Goal: Find specific page/section: Locate a particular part of the current website

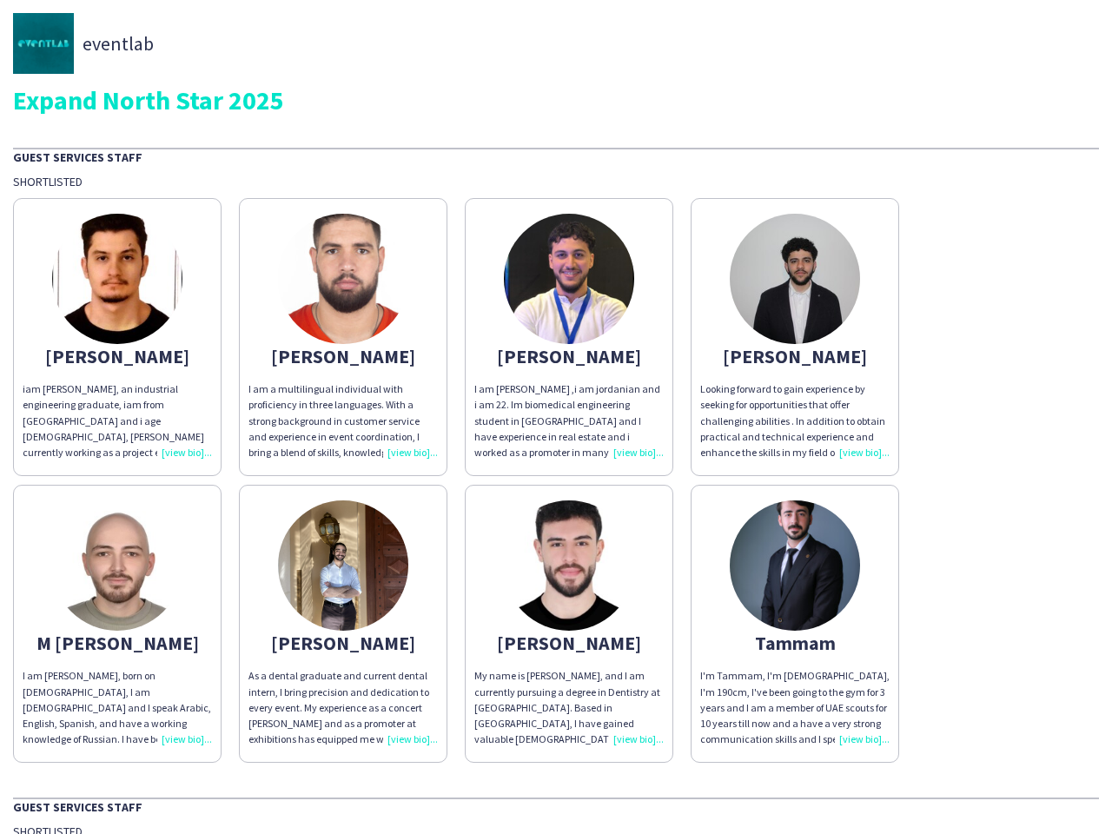
click at [556, 417] on div "I am [PERSON_NAME] ,i am jordanian and i am 22. Im biomedical engineering stude…" at bounding box center [569, 421] width 189 height 79
click at [117, 337] on img at bounding box center [117, 279] width 130 height 130
click at [343, 337] on img at bounding box center [343, 279] width 130 height 130
click at [569, 337] on img at bounding box center [569, 279] width 130 height 130
click at [795, 337] on img at bounding box center [795, 279] width 130 height 130
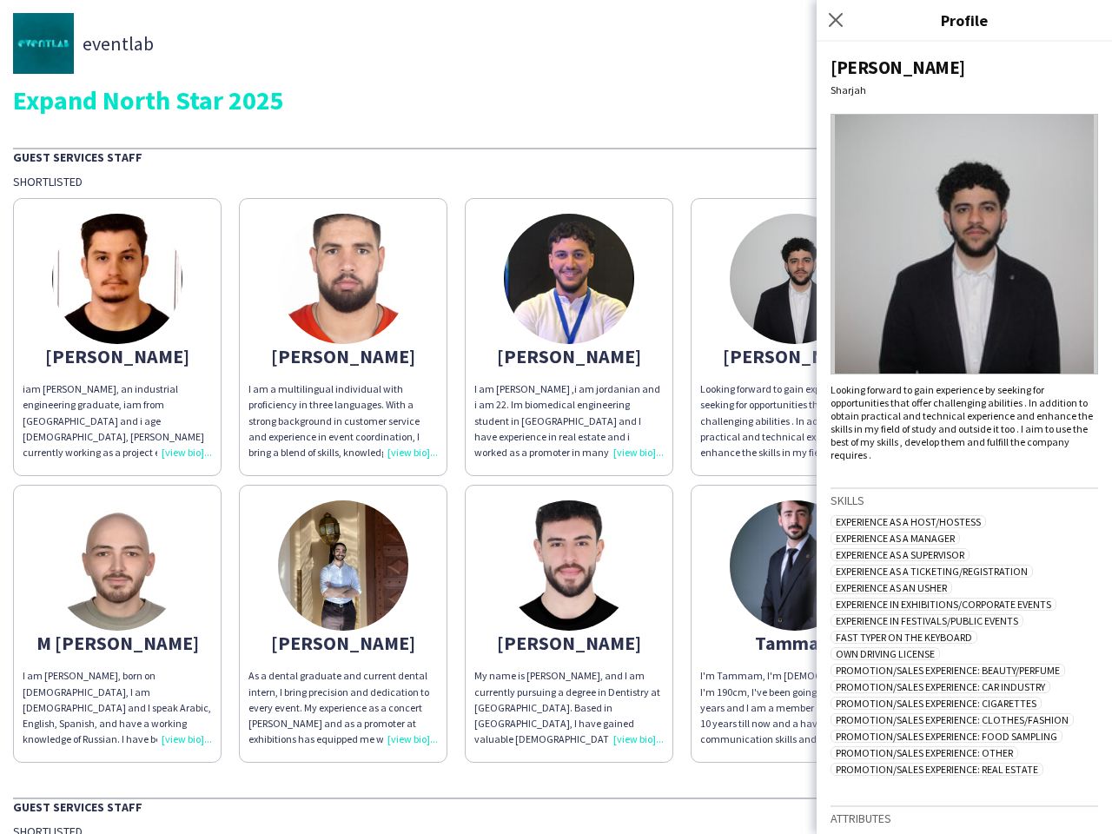
click at [117, 624] on img at bounding box center [117, 566] width 130 height 130
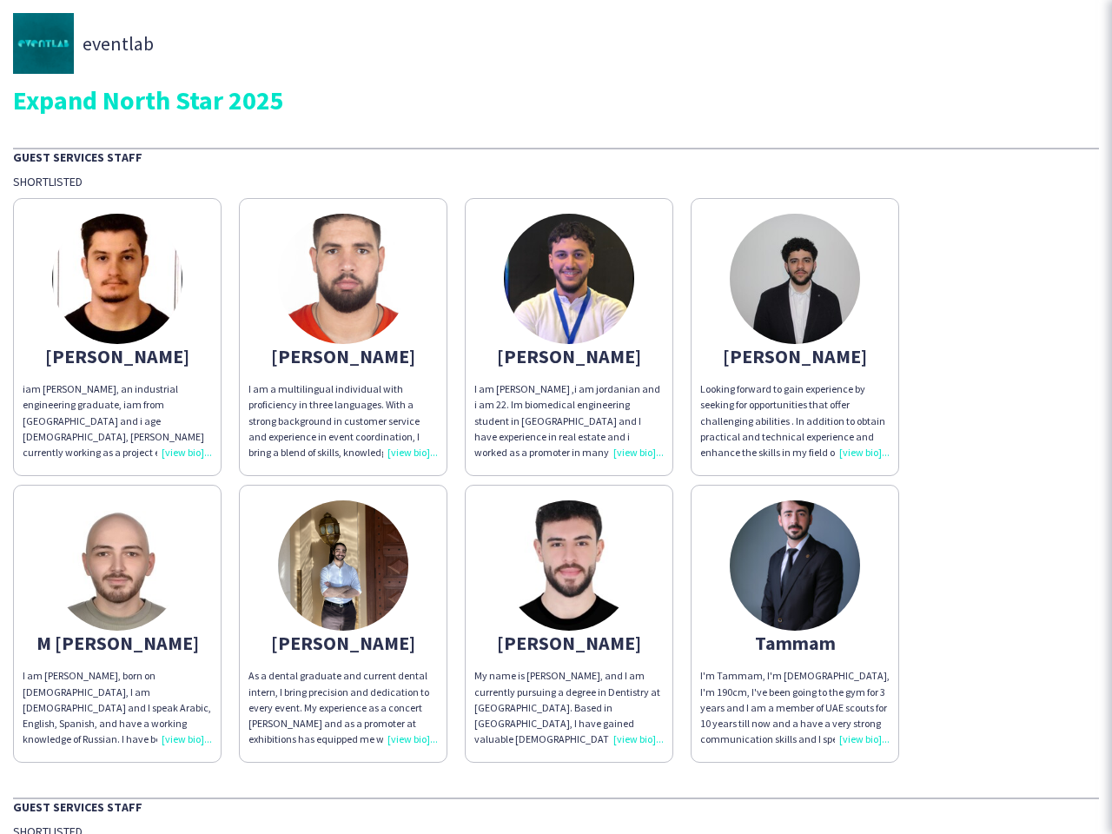
click at [343, 624] on img at bounding box center [343, 566] width 130 height 130
click at [569, 624] on img at bounding box center [569, 566] width 130 height 130
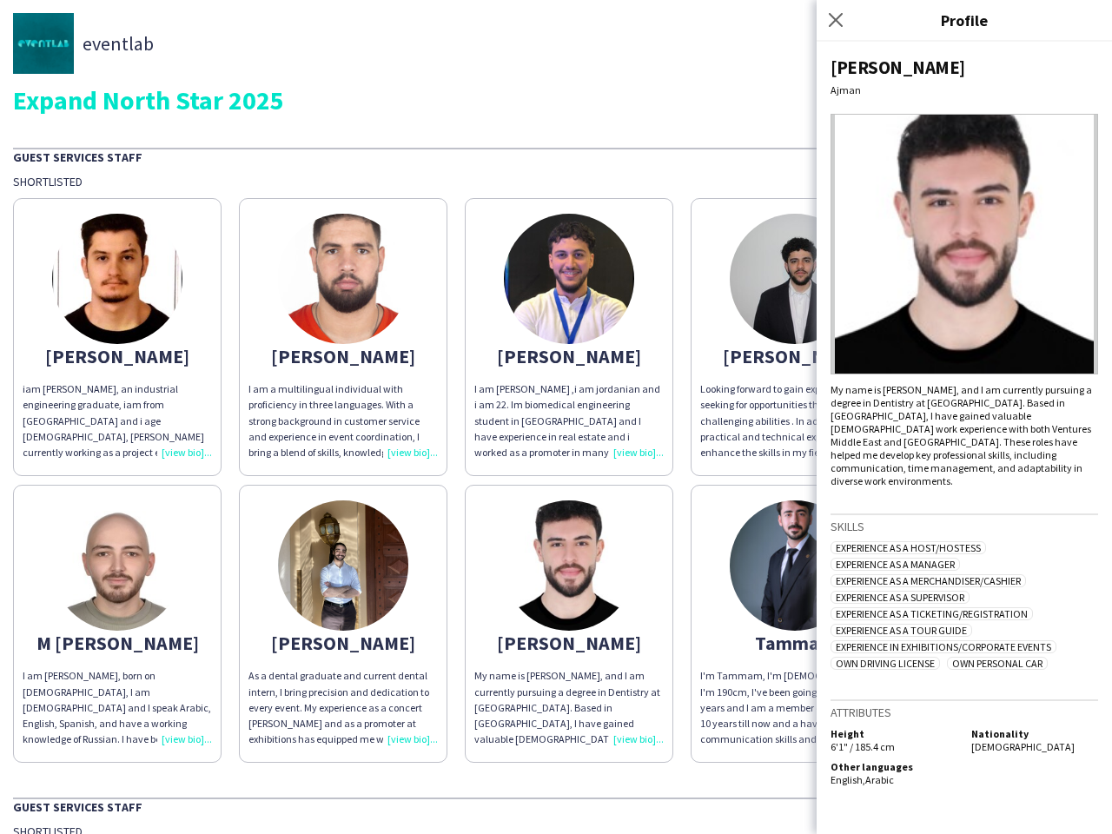
click at [795, 624] on img at bounding box center [795, 566] width 130 height 130
